Goal: Task Accomplishment & Management: Manage account settings

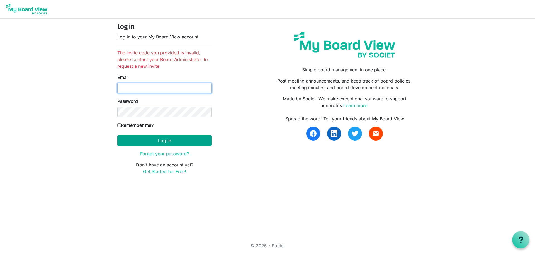
type input "[EMAIL_ADDRESS][DOMAIN_NAME]"
click at [157, 141] on button "Log in" at bounding box center [164, 140] width 95 height 11
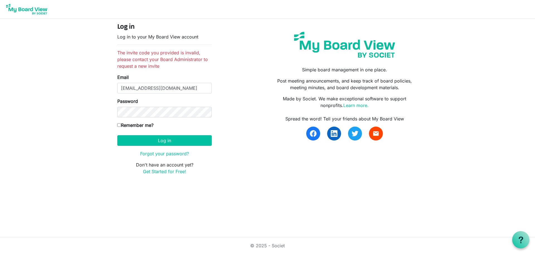
click at [120, 125] on input "Remember me?" at bounding box center [119, 125] width 4 height 4
checkbox input "true"
click at [149, 142] on button "Log in" at bounding box center [164, 140] width 95 height 11
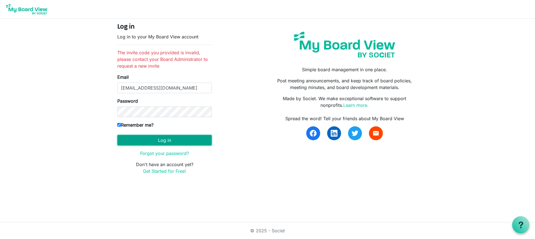
click at [129, 141] on button "Log in" at bounding box center [164, 140] width 95 height 11
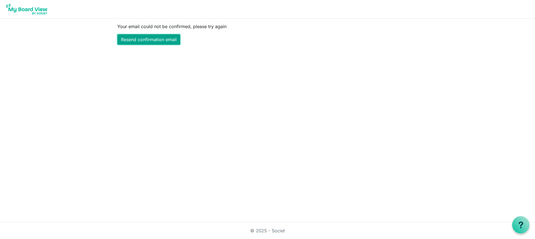
click at [156, 43] on link "Resend confirmation email" at bounding box center [148, 39] width 63 height 11
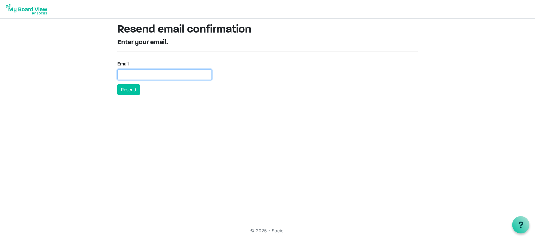
click at [146, 74] on input "Email" at bounding box center [164, 74] width 95 height 11
type input "cryerlinda97@gmail.com"
click at [128, 91] on button "Resend" at bounding box center [128, 89] width 23 height 11
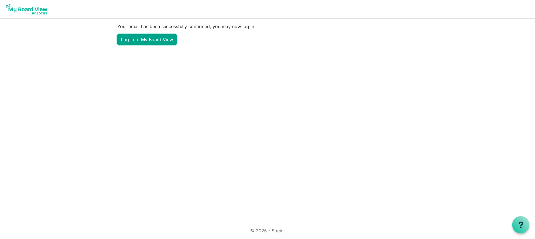
click at [160, 42] on link "Log in to My Board View" at bounding box center [146, 39] width 59 height 11
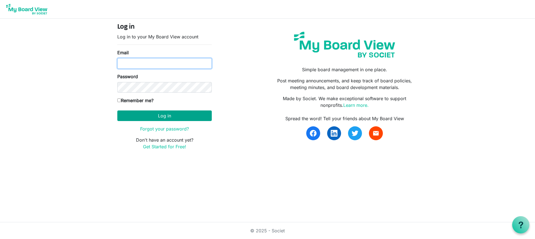
type input "[EMAIL_ADDRESS][DOMAIN_NAME]"
click at [163, 120] on button "Log in" at bounding box center [164, 116] width 95 height 11
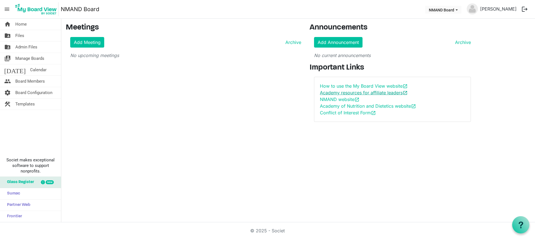
click at [345, 95] on link "Academy resources for affiliate leaders open_in_new" at bounding box center [364, 93] width 88 height 6
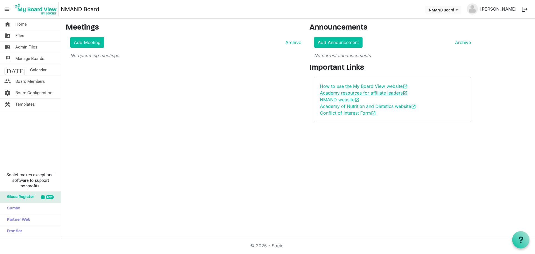
click at [368, 94] on link "Academy resources for affiliate leaders open_in_new" at bounding box center [364, 93] width 88 height 6
